Goal: Browse casually: Explore the website without a specific task or goal

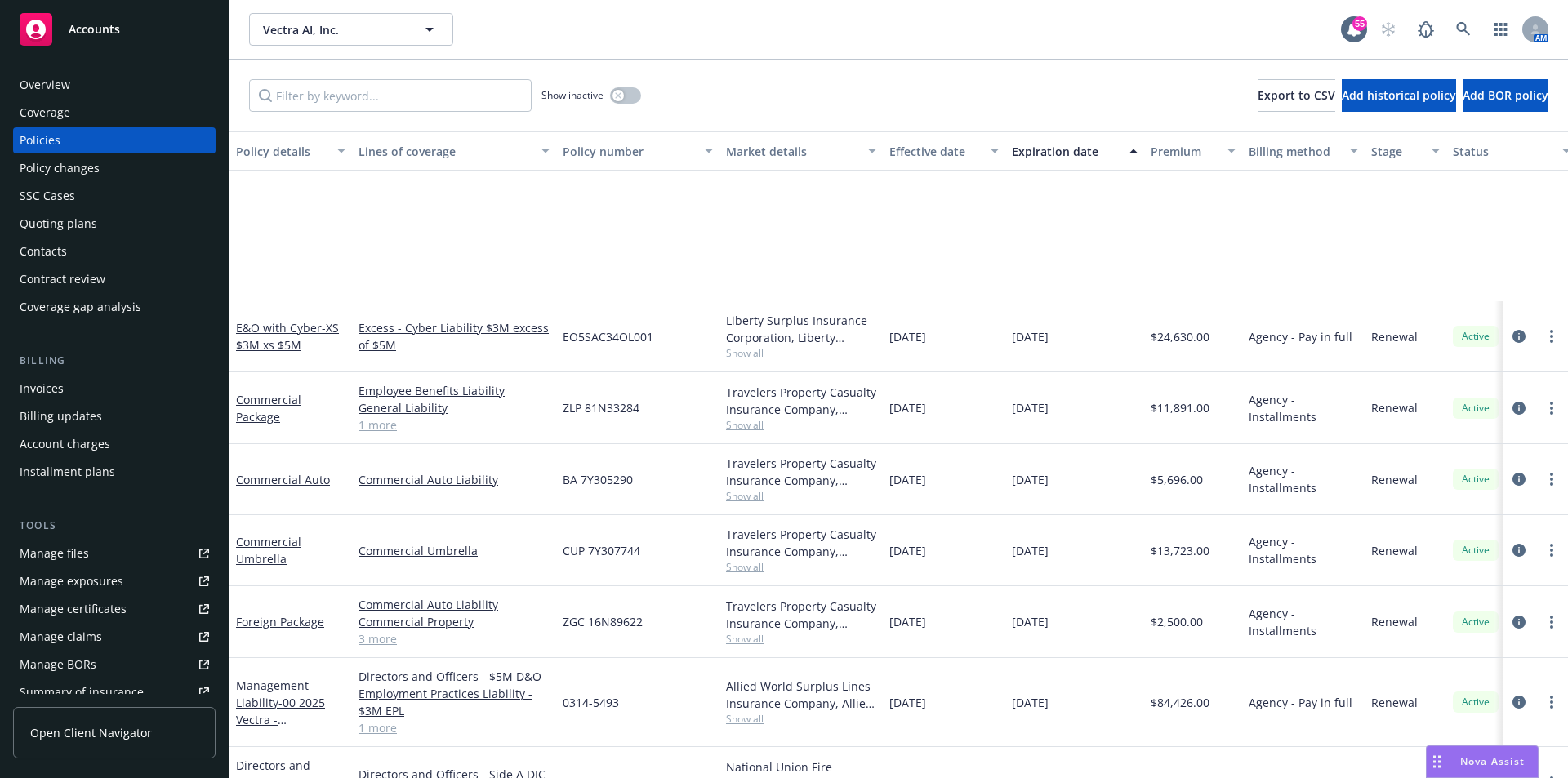
scroll to position [196, 0]
